Goal: Check status: Check status

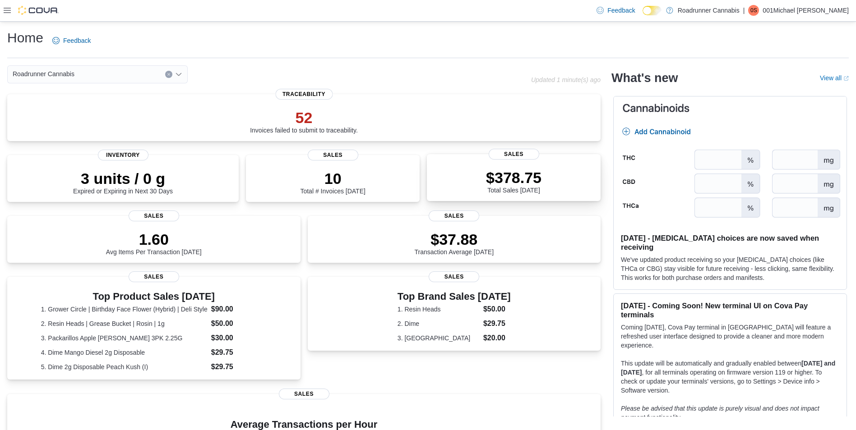
click at [479, 181] on div "$378.75 Total Sales Today" at bounding box center [513, 179] width 159 height 29
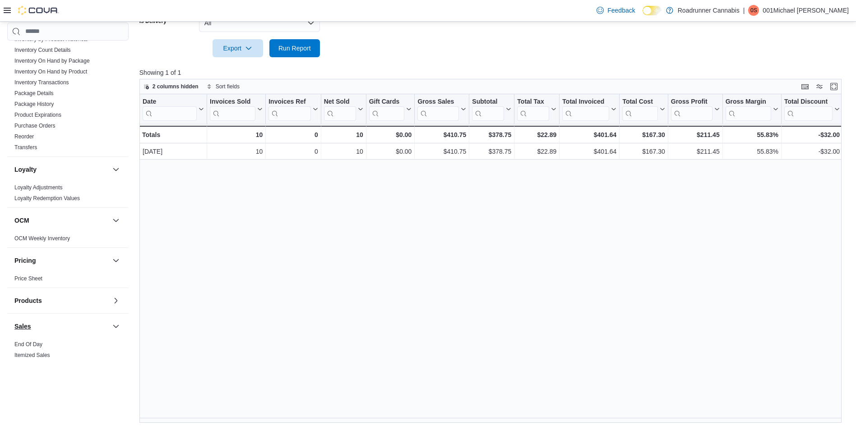
scroll to position [496, 0]
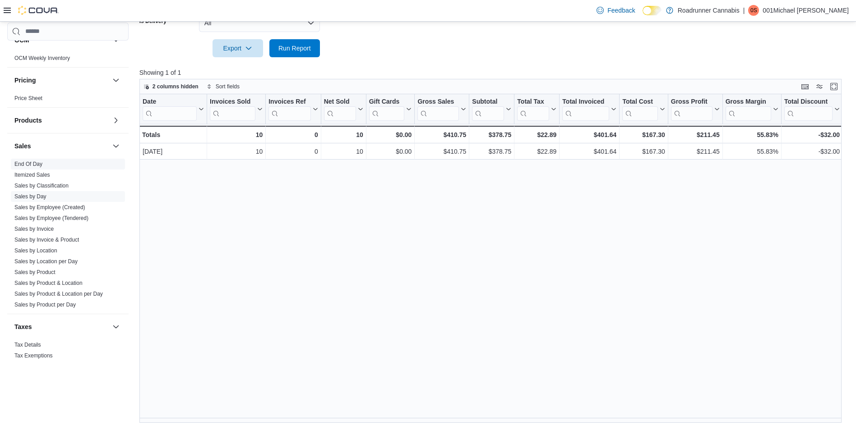
click at [34, 163] on link "End Of Day" at bounding box center [28, 164] width 28 height 6
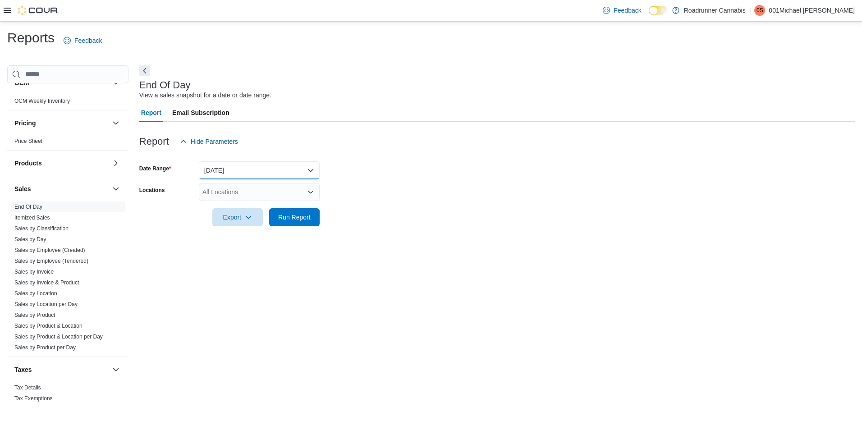
click at [271, 175] on button "Today" at bounding box center [259, 170] width 121 height 18
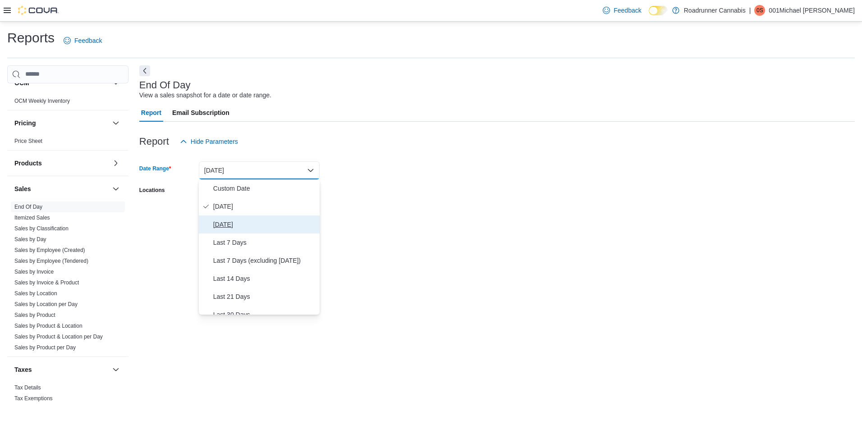
click at [237, 229] on span "Yesterday" at bounding box center [264, 224] width 103 height 11
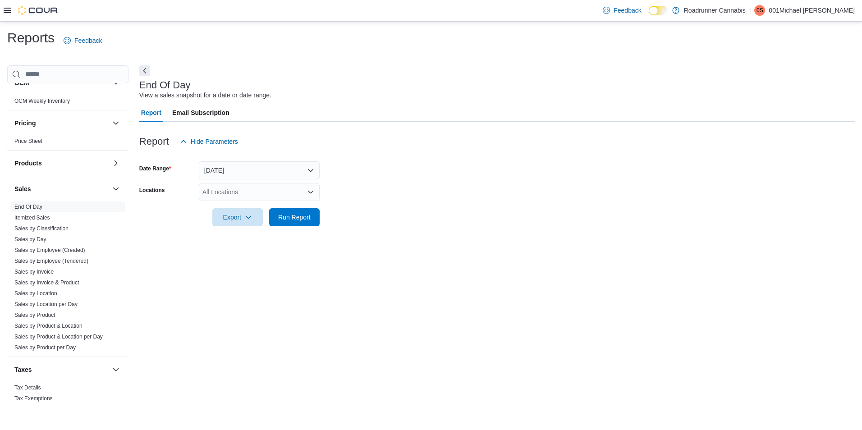
click at [318, 201] on div "All Locations" at bounding box center [259, 192] width 121 height 18
click at [296, 216] on div "218 N White Sands Blvd" at bounding box center [259, 220] width 110 height 9
click at [355, 194] on form "Date Range Yesterday Locations 218 N White Sands Blvd Combo box. Selected. 218 …" at bounding box center [497, 189] width 716 height 76
click at [285, 219] on span "Run Report" at bounding box center [294, 216] width 32 height 9
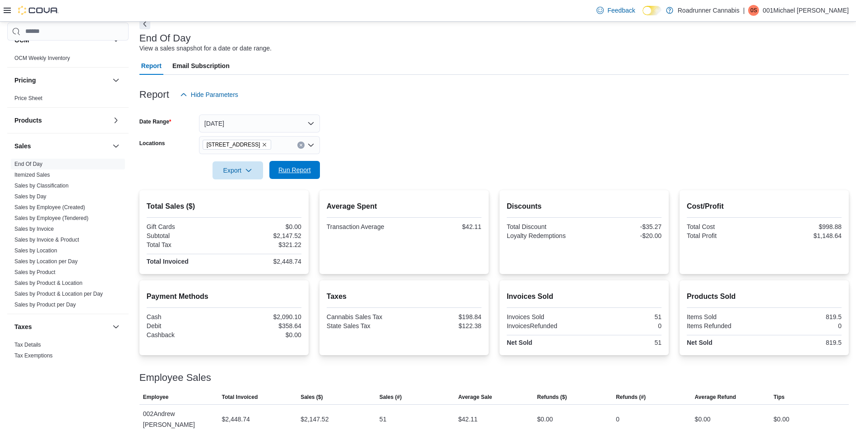
scroll to position [47, 0]
click at [248, 126] on button "Yesterday" at bounding box center [259, 123] width 121 height 18
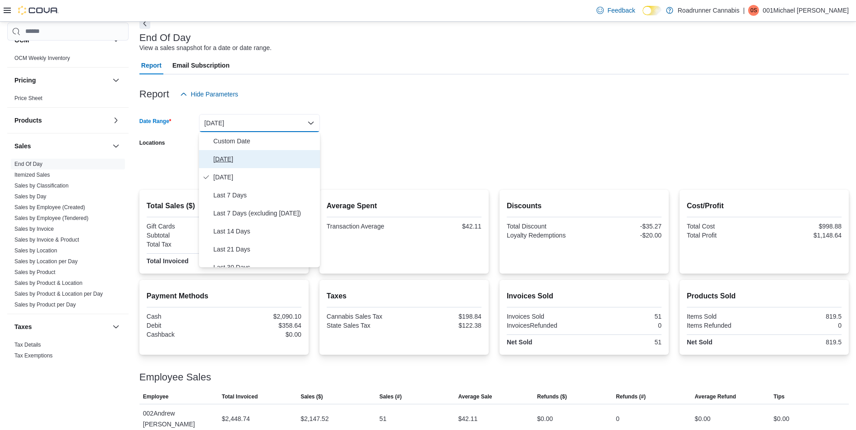
click at [230, 161] on span "Today" at bounding box center [264, 159] width 103 height 11
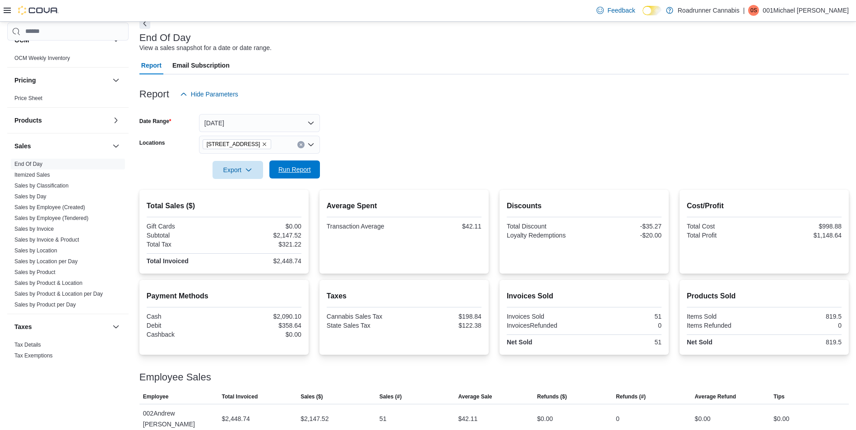
drag, startPoint x: 329, startPoint y: 161, endPoint x: 313, endPoint y: 163, distance: 16.8
click at [329, 161] on form "Date Range Today Locations 218 N White Sands Blvd Export Run Report" at bounding box center [493, 141] width 709 height 76
click at [285, 164] on span "Run Report" at bounding box center [295, 170] width 40 height 18
click at [265, 122] on button "Today" at bounding box center [259, 123] width 121 height 18
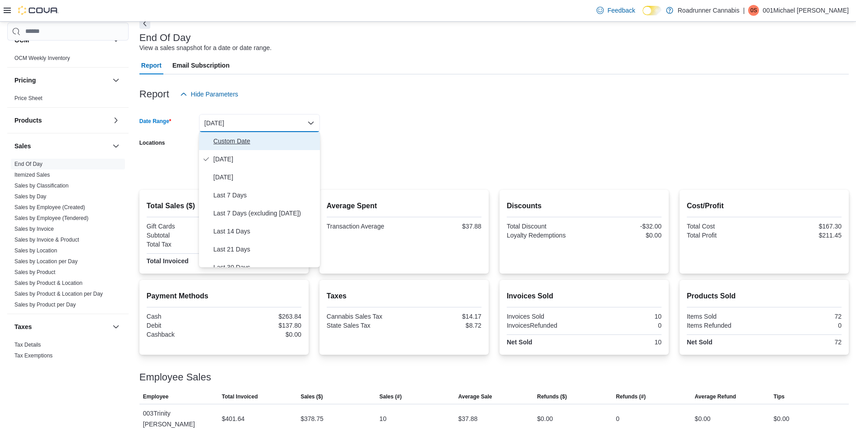
click at [232, 138] on span "Custom Date" at bounding box center [264, 141] width 103 height 11
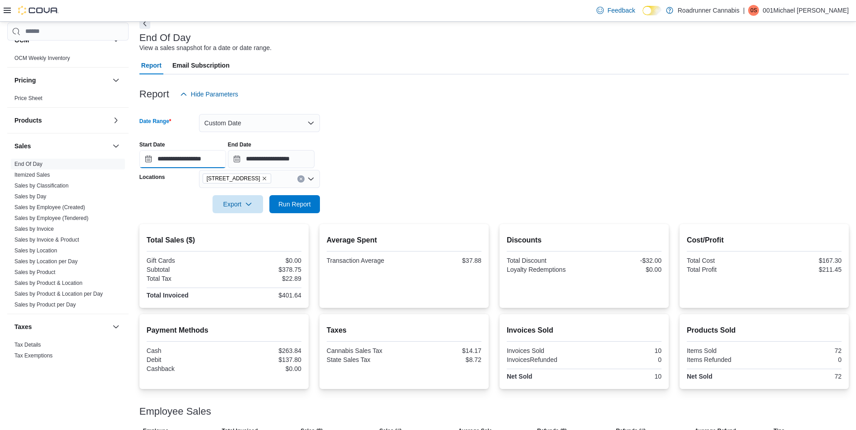
click at [170, 157] on input "**********" at bounding box center [182, 159] width 87 height 18
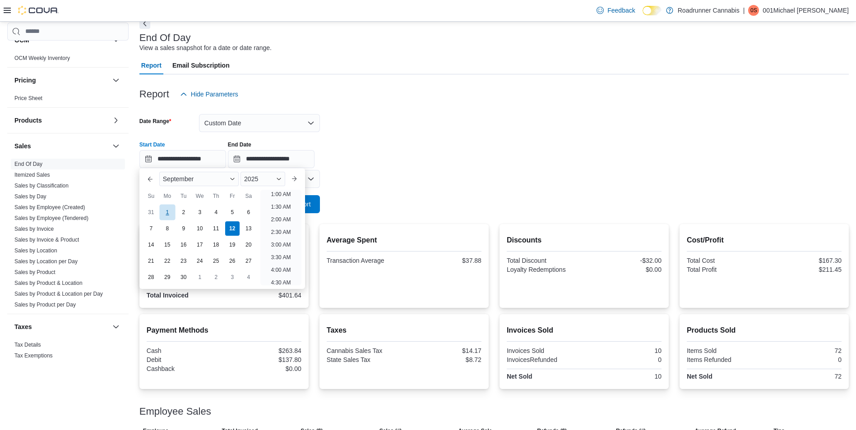
click at [164, 206] on div "1" at bounding box center [167, 212] width 16 height 16
type input "**********"
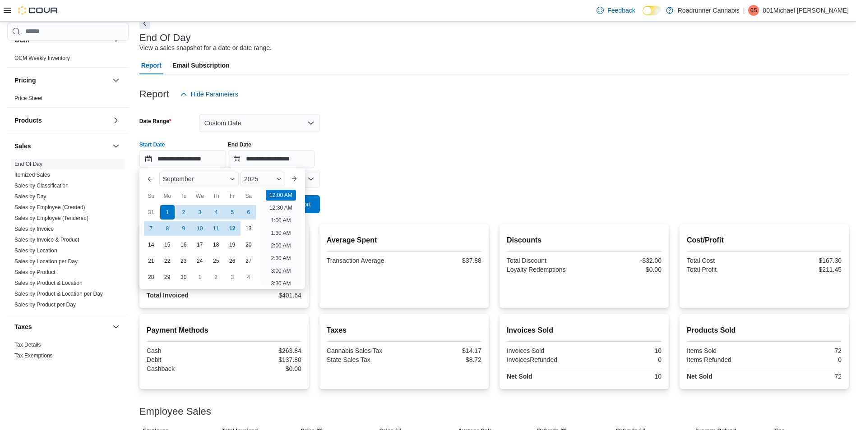
click at [381, 188] on div at bounding box center [493, 191] width 709 height 7
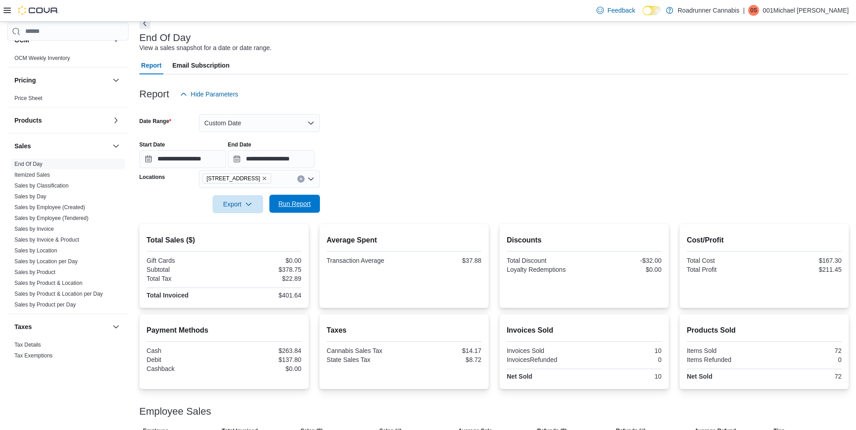
click at [303, 203] on span "Run Report" at bounding box center [294, 203] width 32 height 9
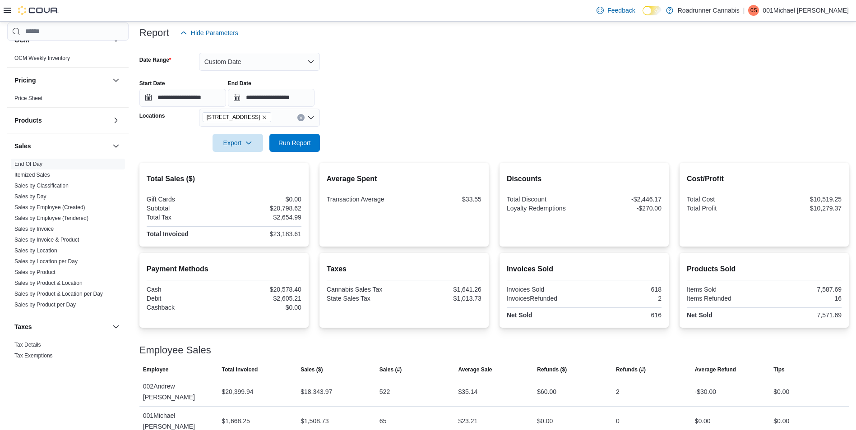
scroll to position [119, 0]
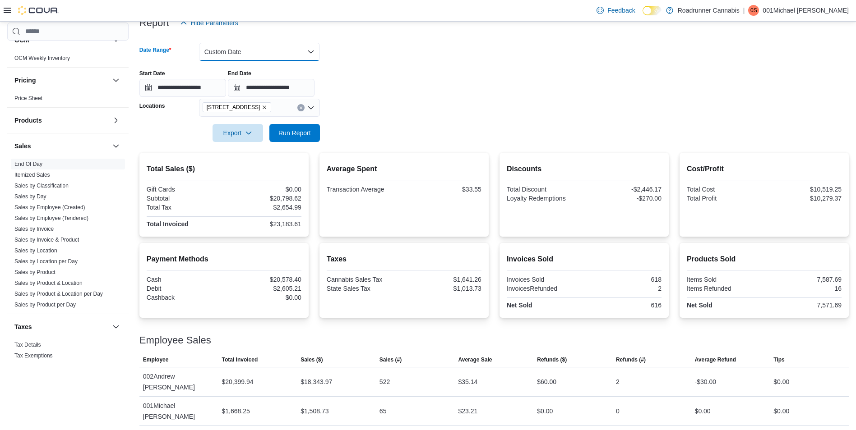
click at [248, 52] on button "Custom Date" at bounding box center [259, 52] width 121 height 18
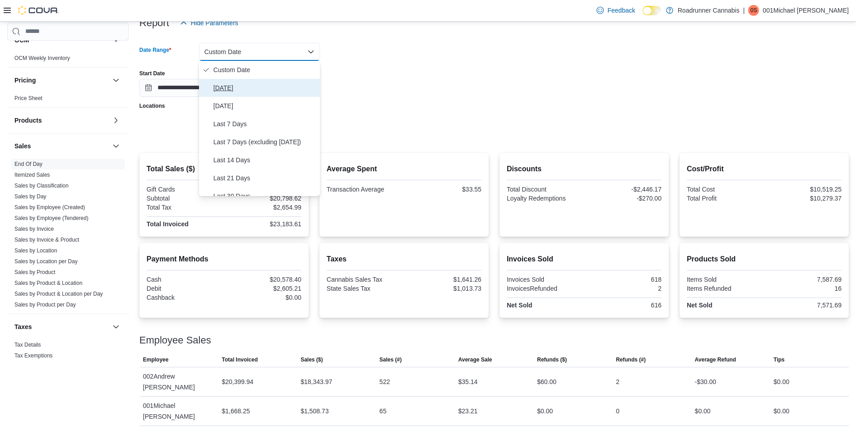
click at [226, 92] on span "Today" at bounding box center [264, 88] width 103 height 11
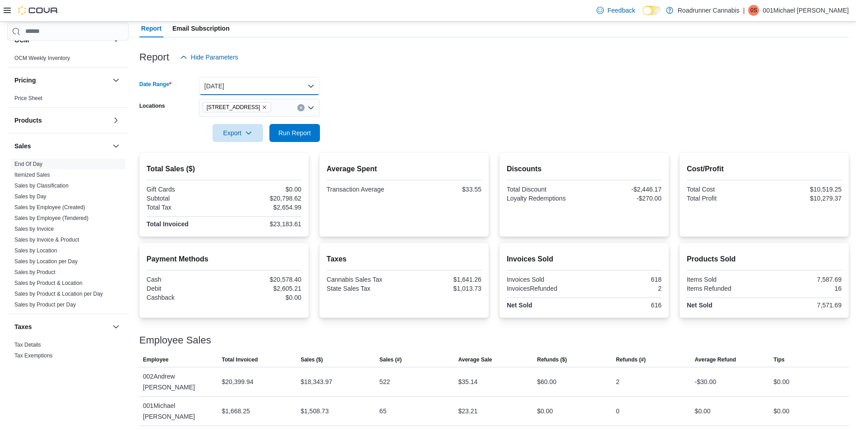
click at [256, 87] on button "Today" at bounding box center [259, 86] width 121 height 18
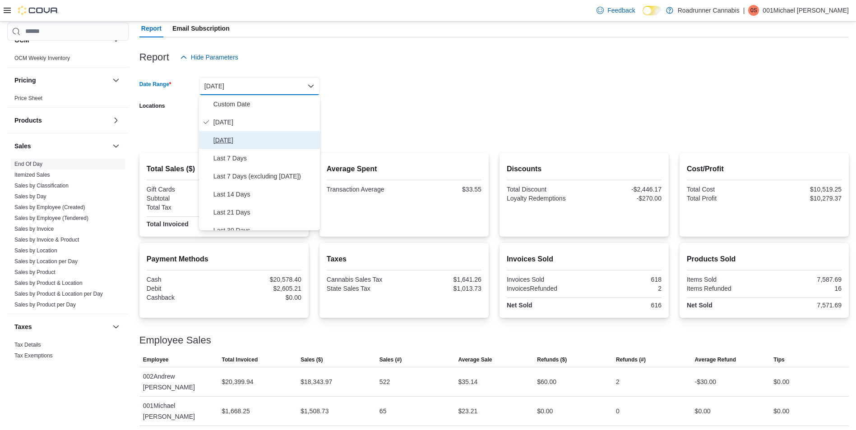
click at [242, 138] on span "Yesterday" at bounding box center [264, 140] width 103 height 11
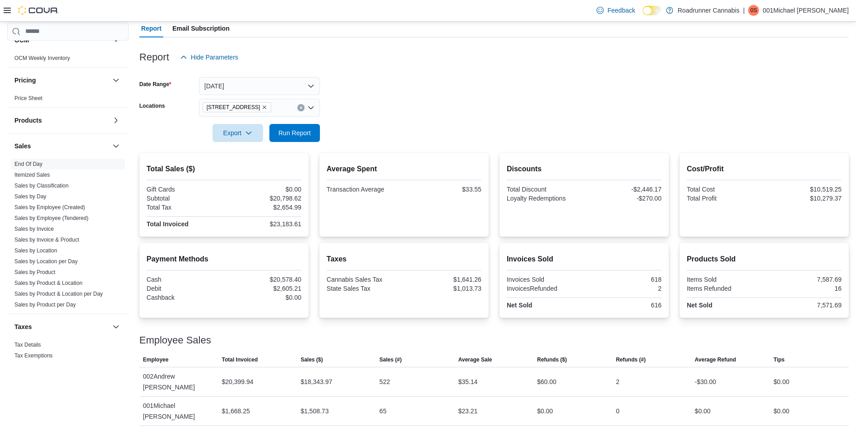
click at [408, 140] on form "Date Range Yesterday Locations 218 N White Sands Blvd Export Run Report" at bounding box center [493, 104] width 709 height 76
click at [309, 135] on span "Run Report" at bounding box center [294, 132] width 32 height 9
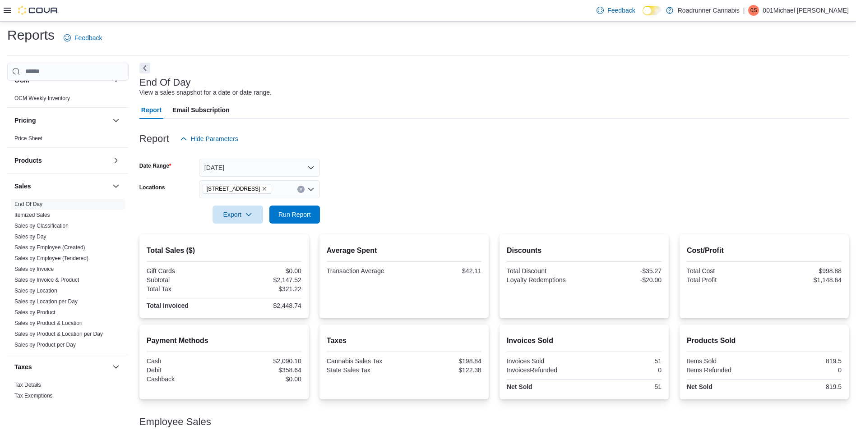
scroll to position [47, 0]
